Goal: Task Accomplishment & Management: Complete application form

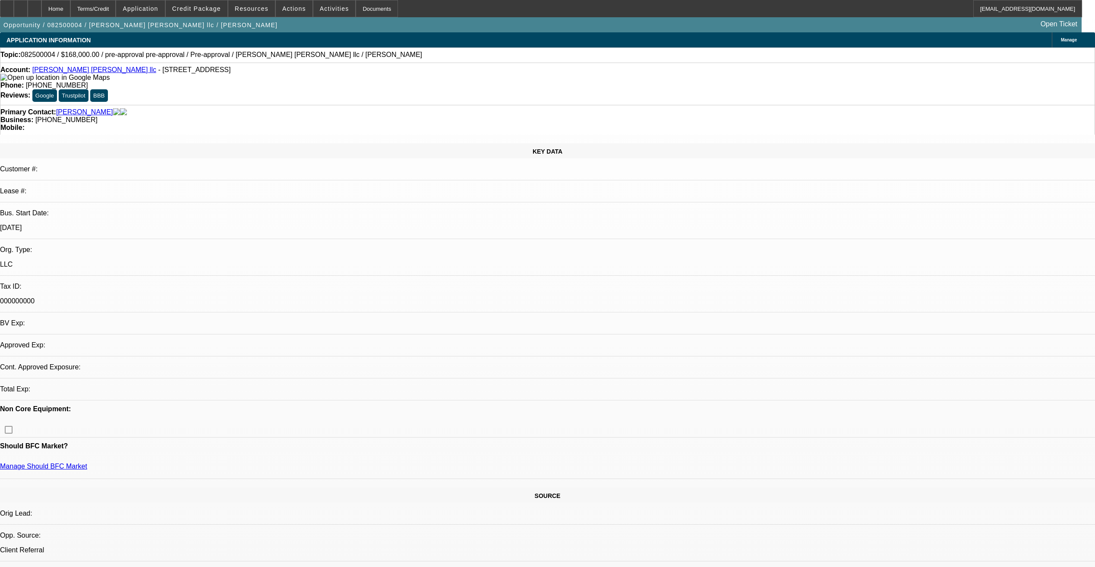
select select "0"
select select "2"
select select "0"
select select "1"
select select "2"
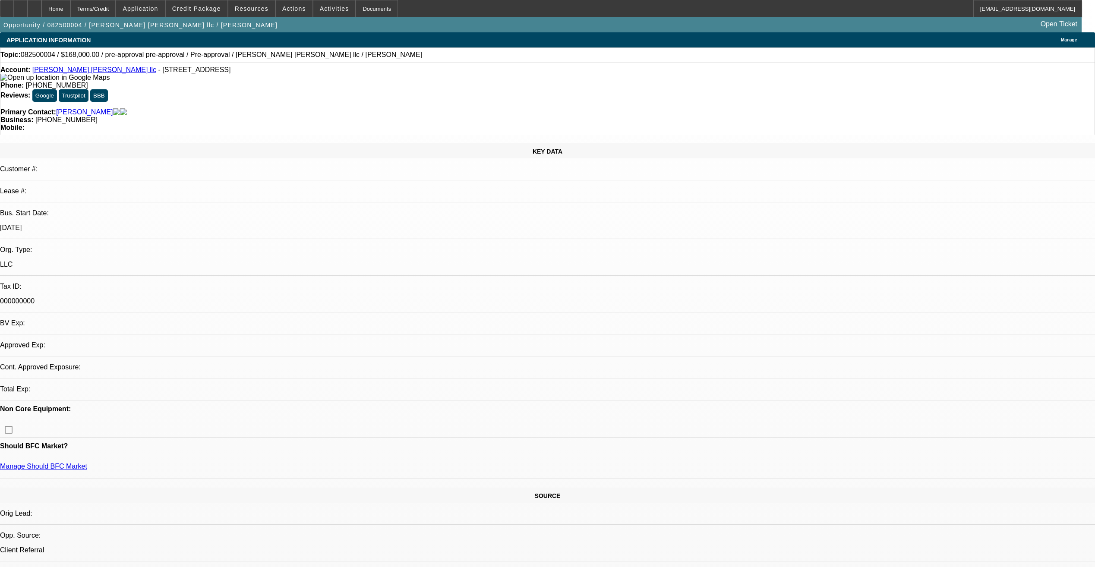
select select "6"
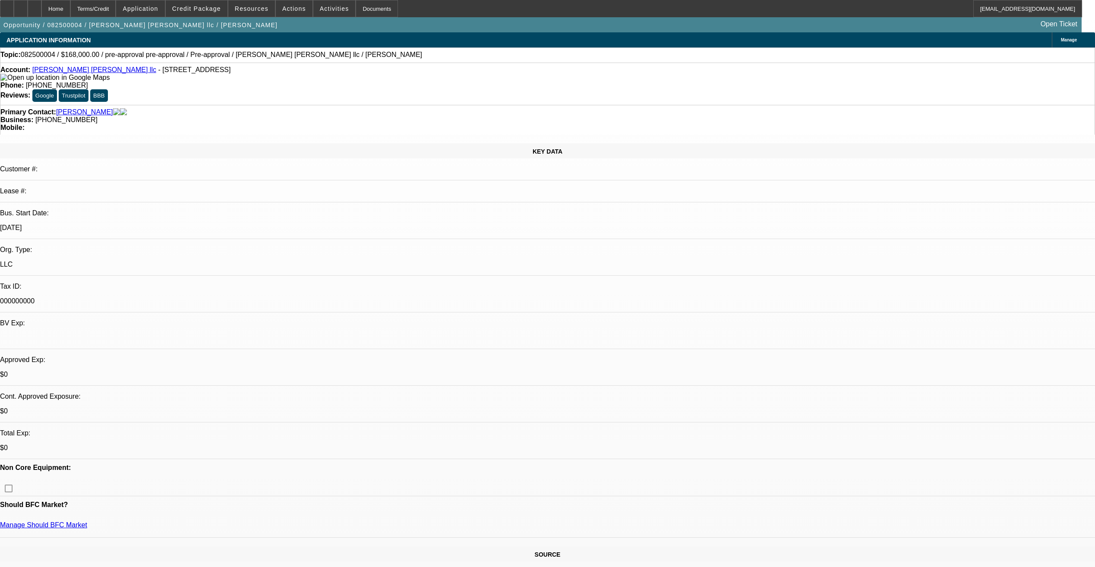
click at [71, 73] on link "[PERSON_NAME] [PERSON_NAME] llc" at bounding box center [94, 69] width 124 height 7
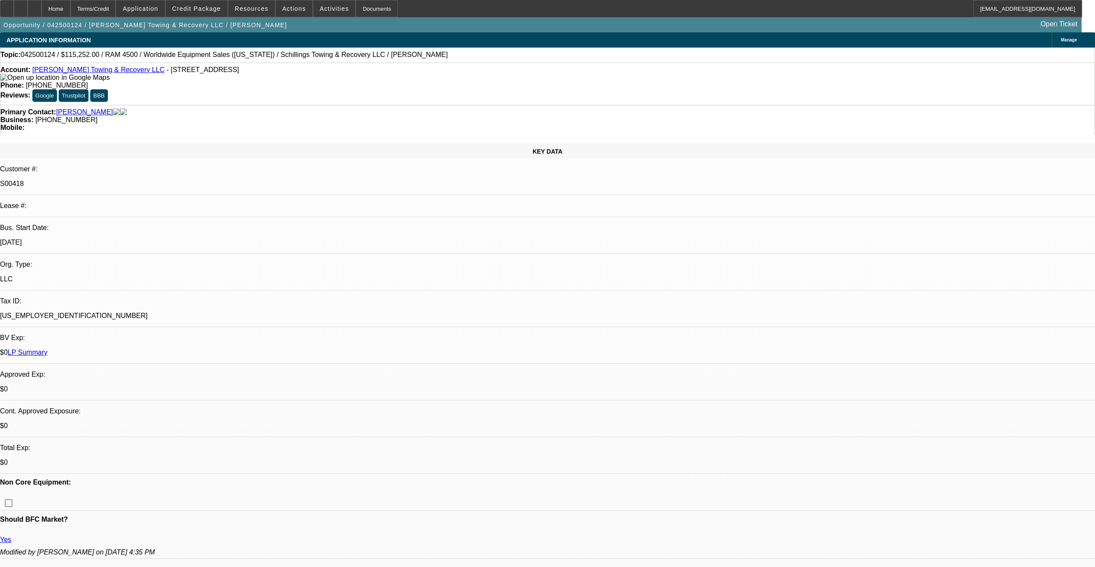
select select "0"
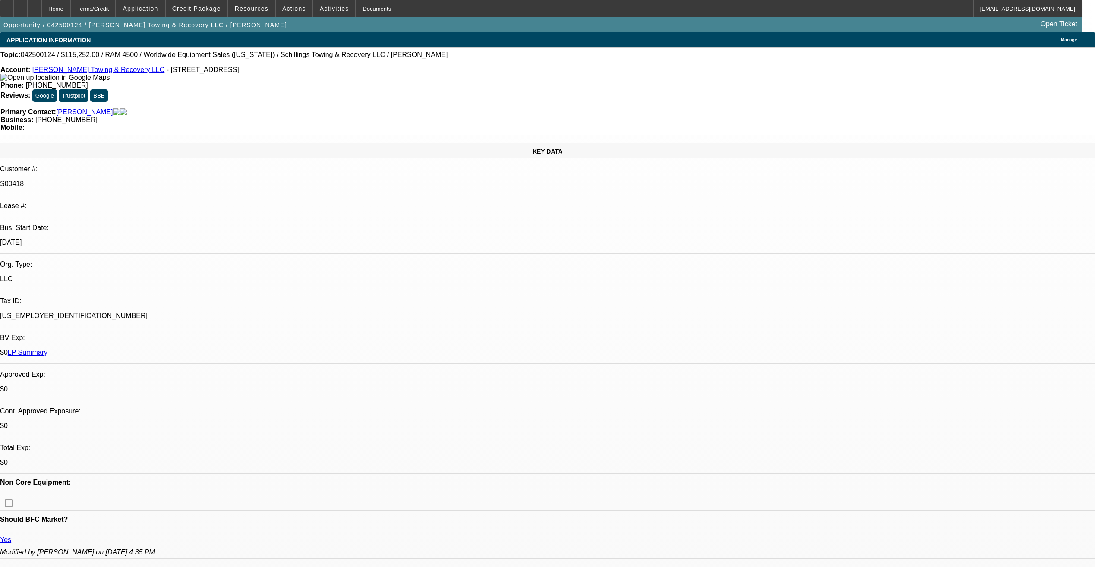
select select "0"
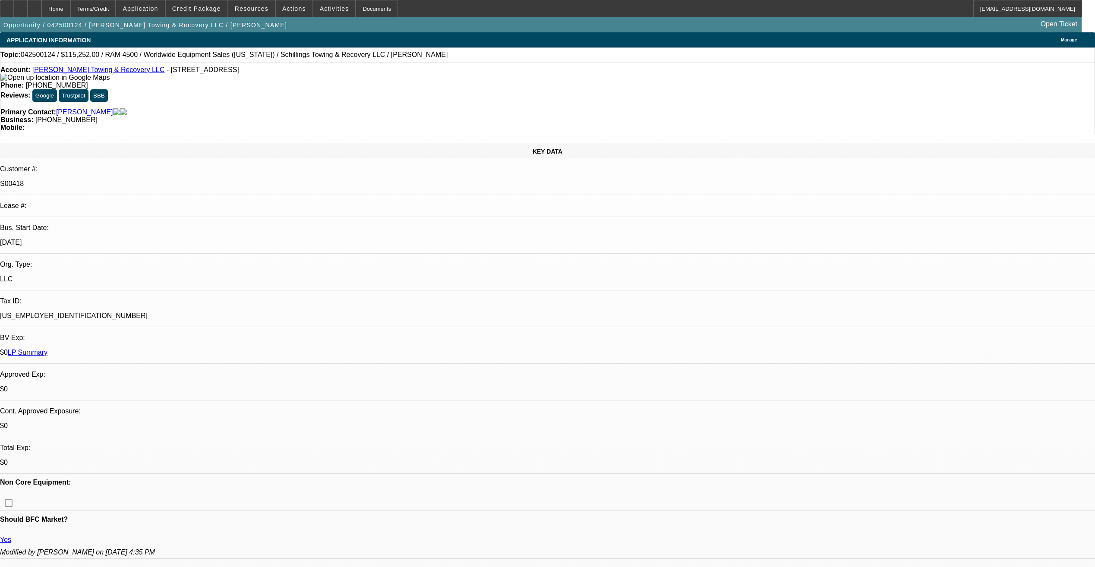
select select "0"
select select "1"
select select "3"
select select "6"
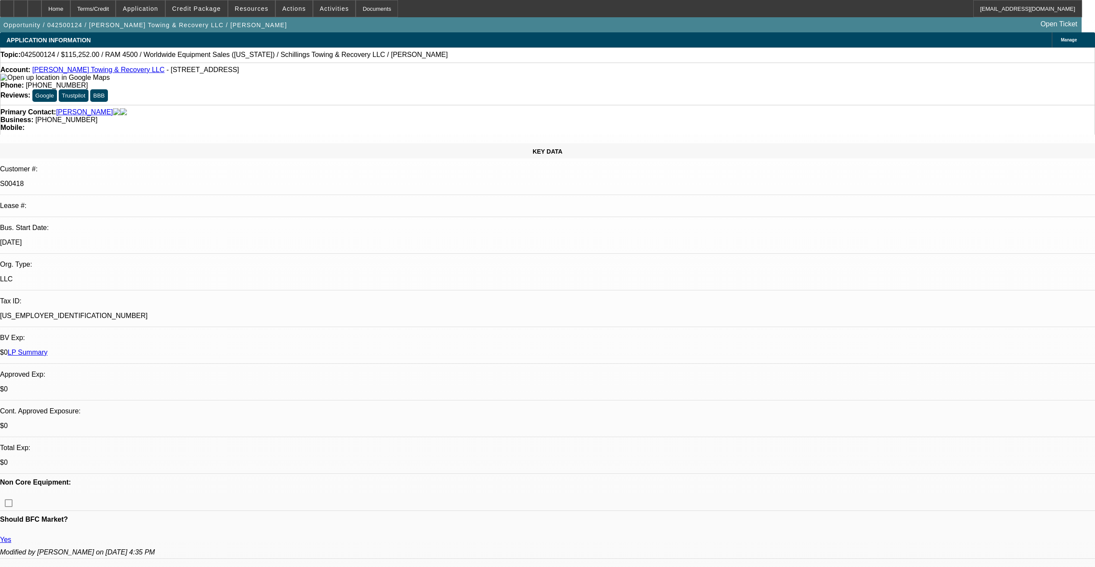
select select "1"
select select "3"
select select "6"
select select "1"
select select "3"
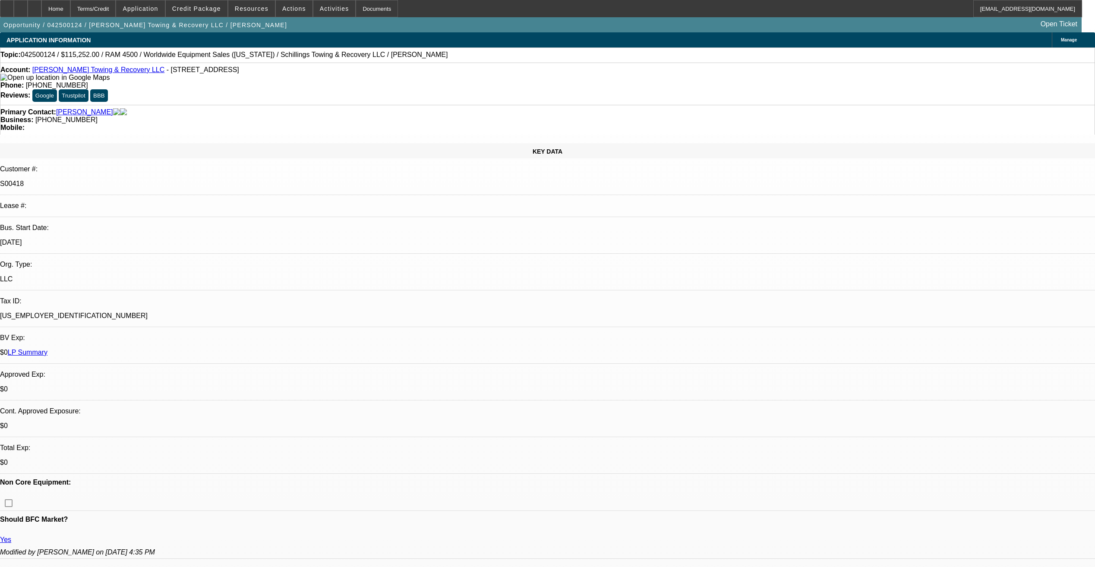
select select "6"
select select "1"
select select "3"
select select "6"
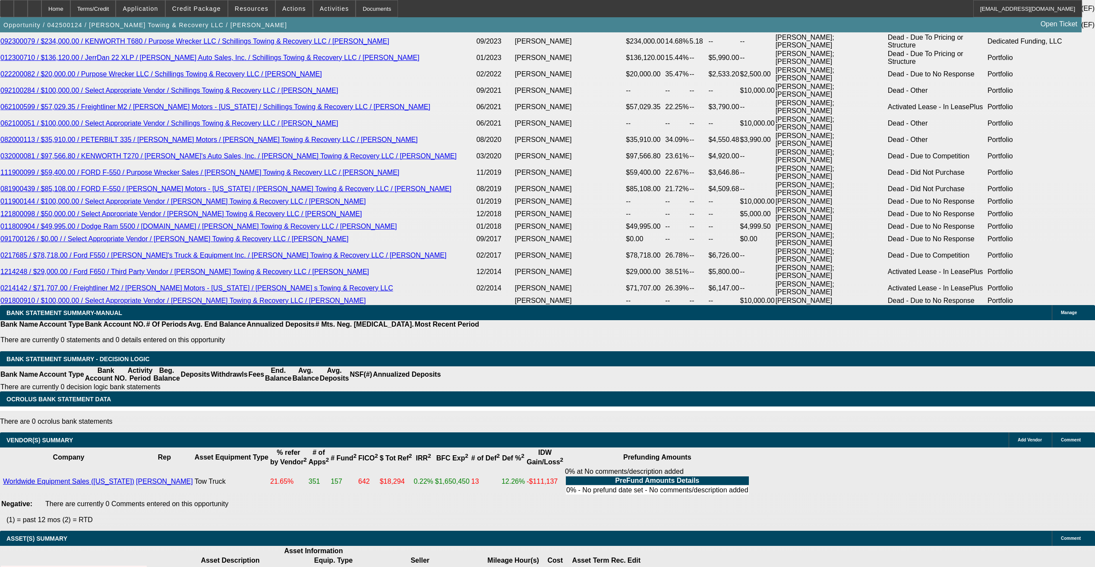
scroll to position [1523, 0]
